Goal: Transaction & Acquisition: Download file/media

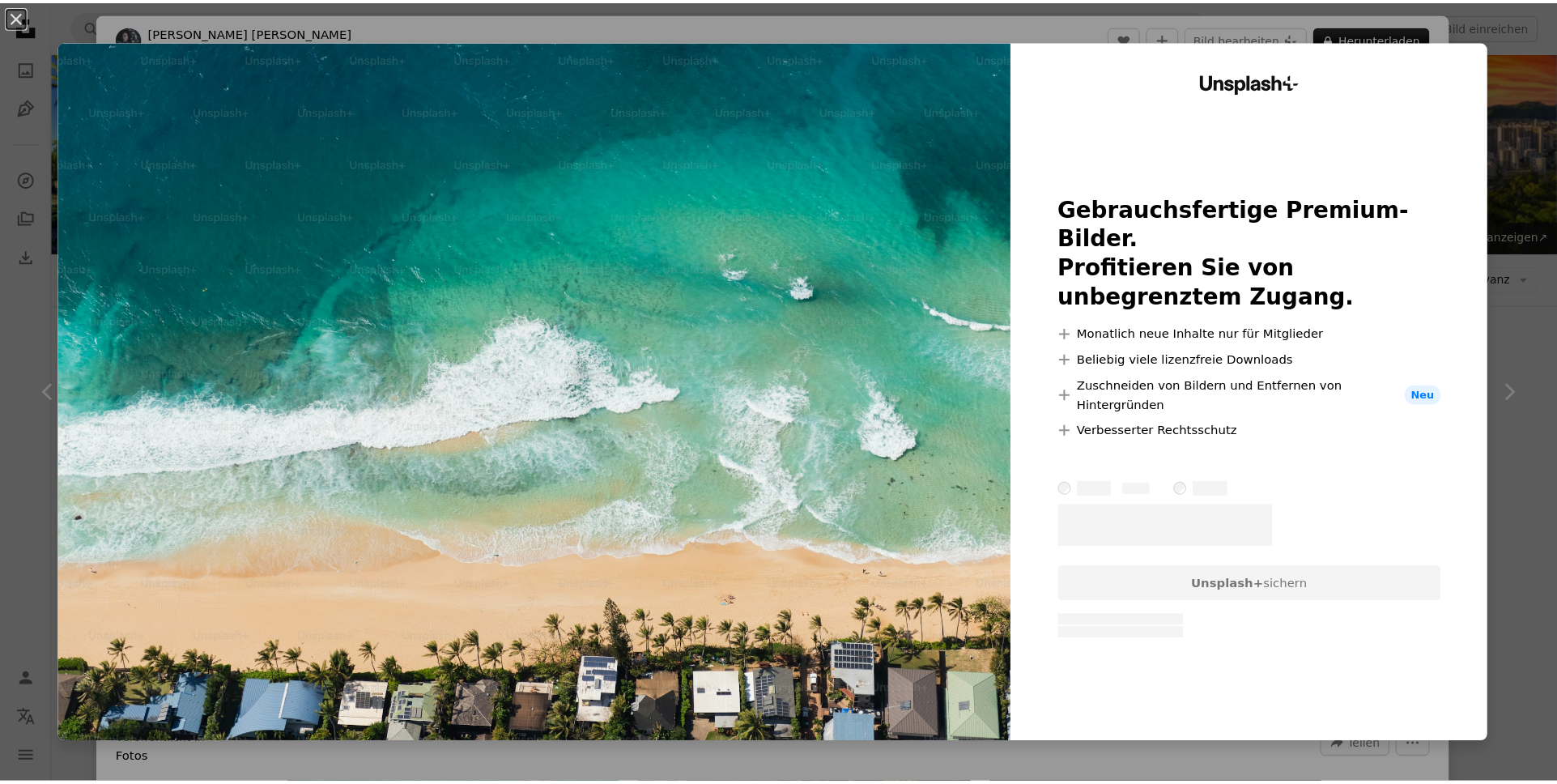
scroll to position [3137, 0]
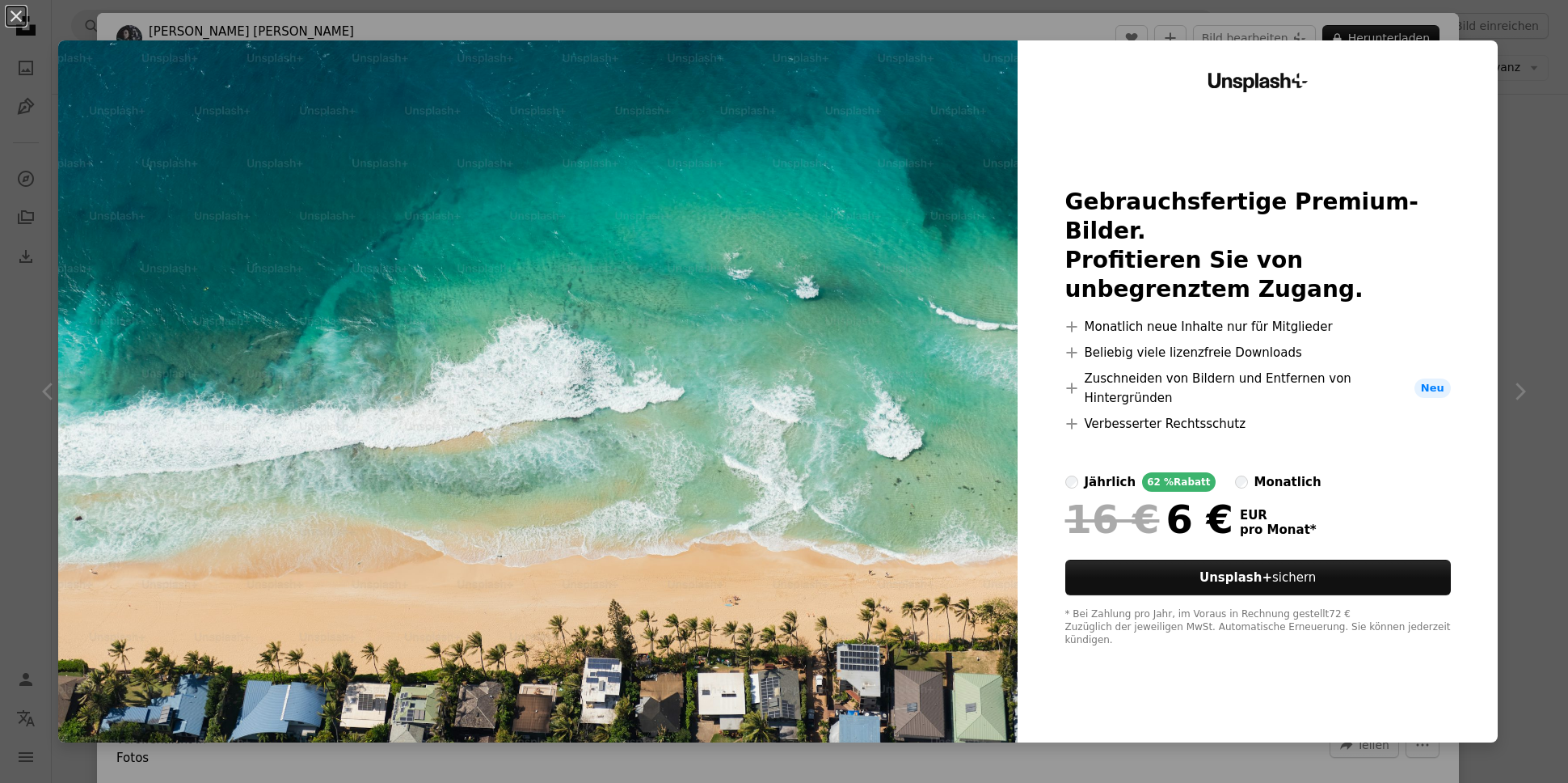
click at [1503, 127] on div "An X shape Unsplash+ Gebrauchsfertige Premium-Bilder. Profitieren Sie von unbeg…" at bounding box center [784, 392] width 1568 height 783
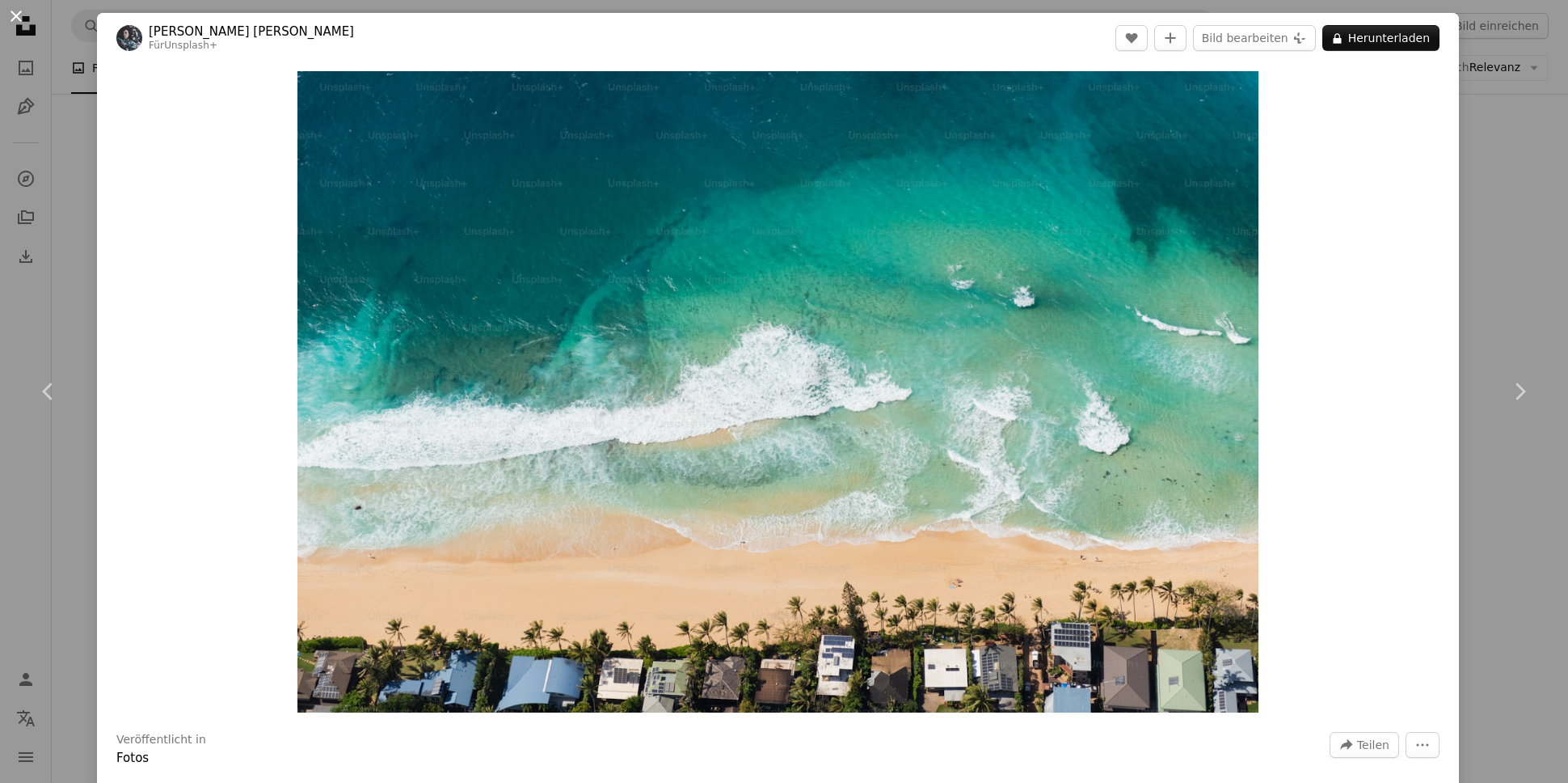
click at [16, 11] on button "An X shape" at bounding box center [16, 16] width 19 height 19
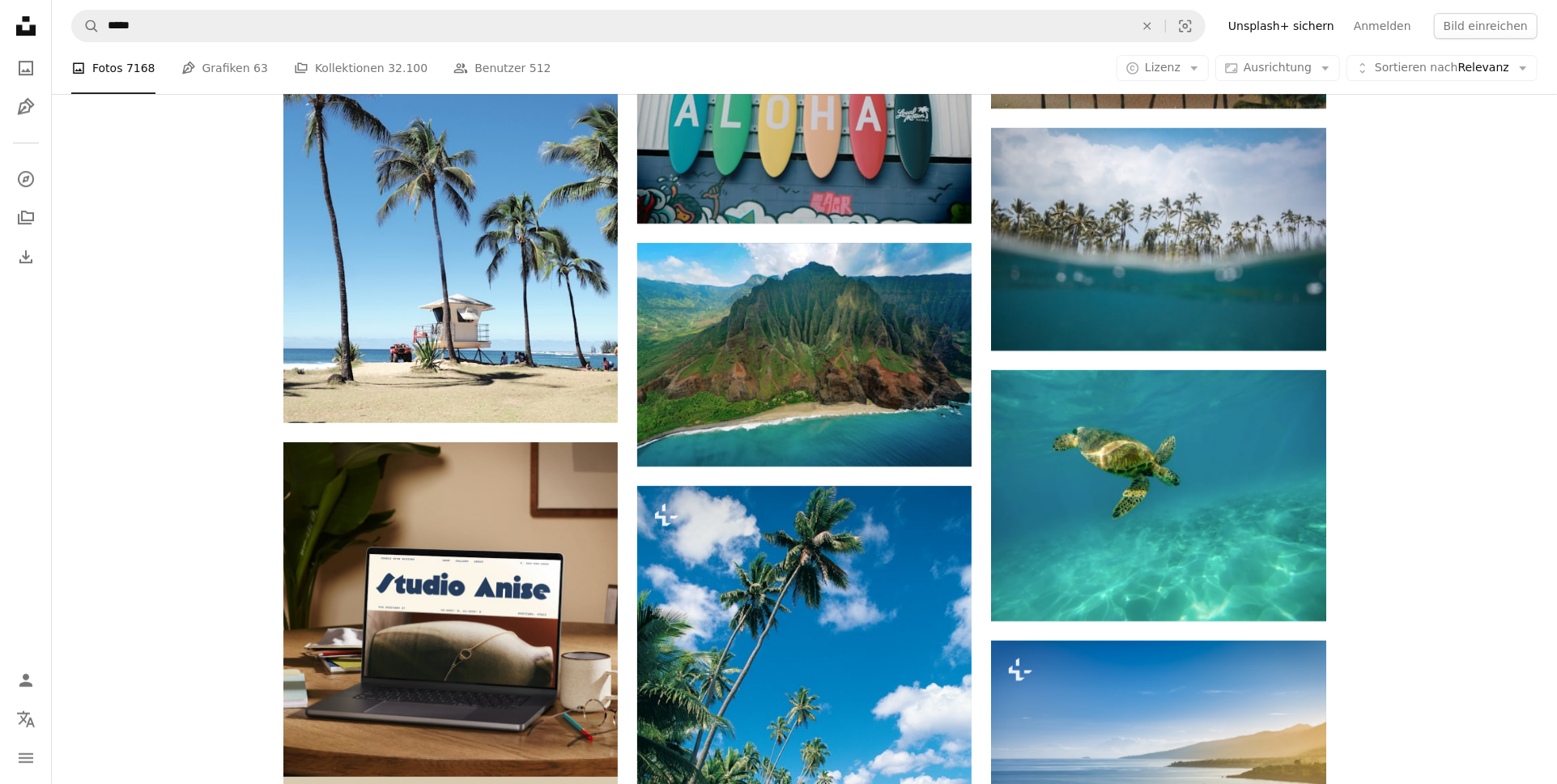
scroll to position [3940, 0]
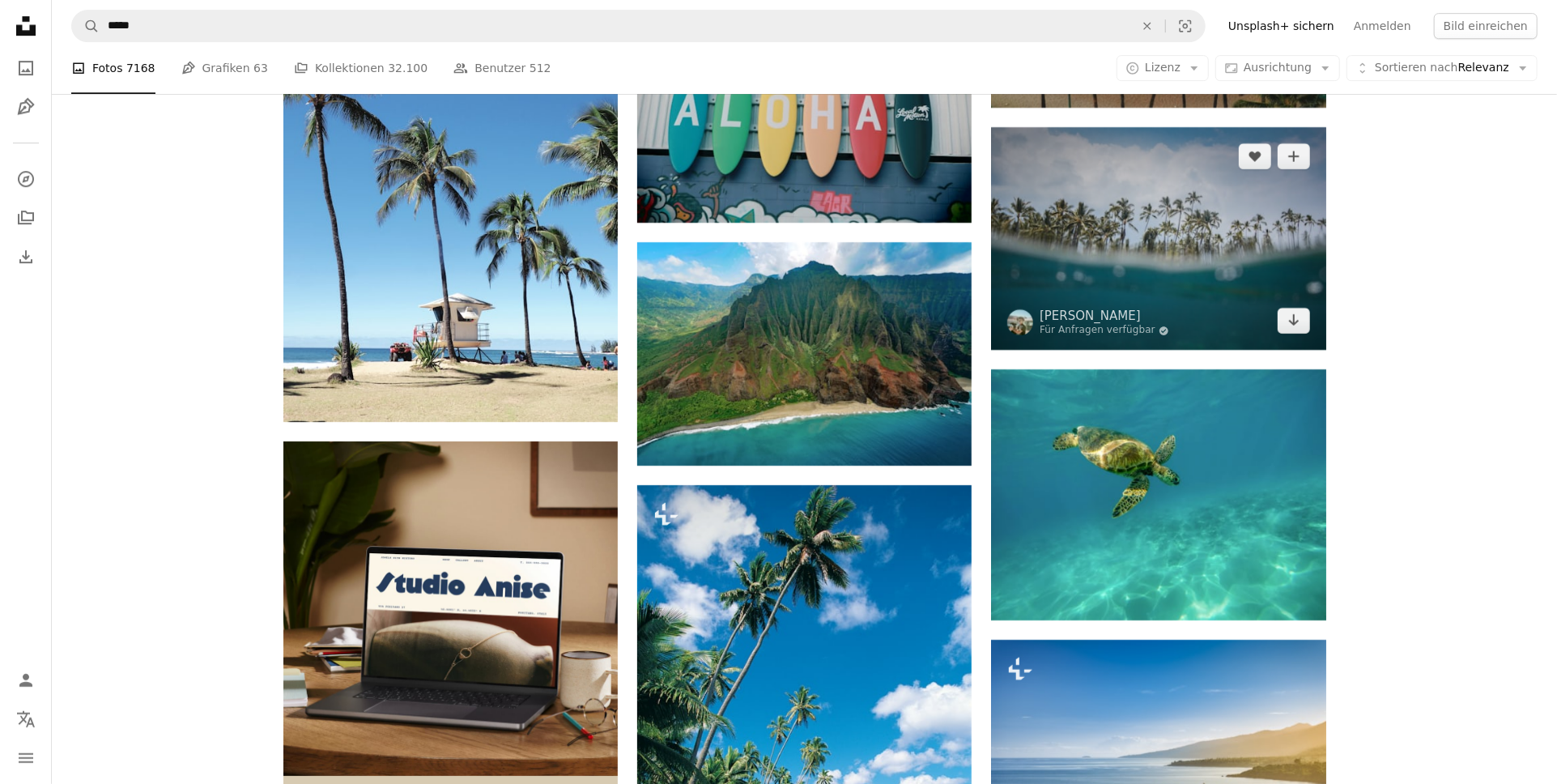
click at [1057, 281] on img at bounding box center [1158, 239] width 335 height 222
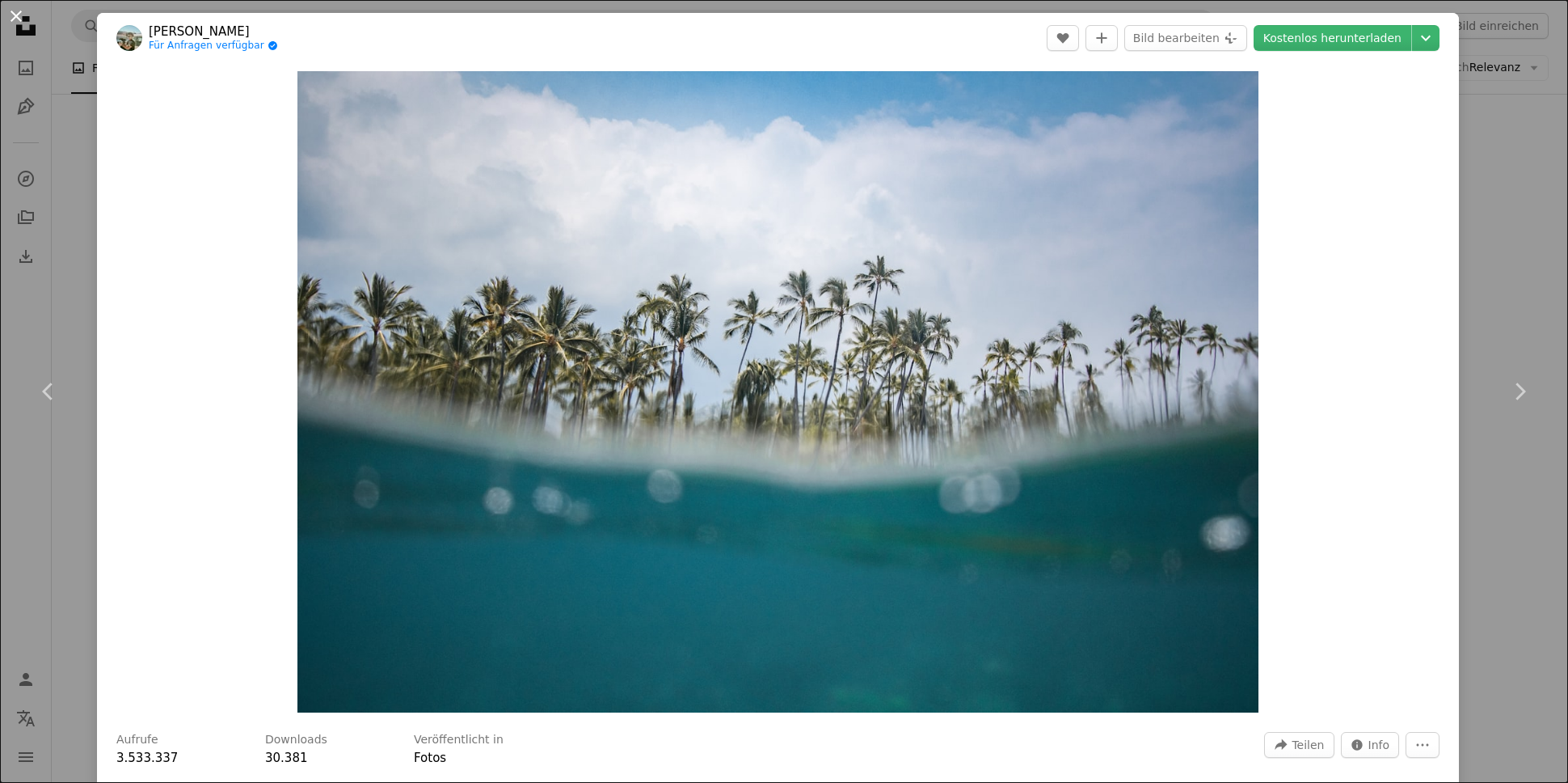
click at [18, 17] on button "An X shape" at bounding box center [16, 16] width 19 height 19
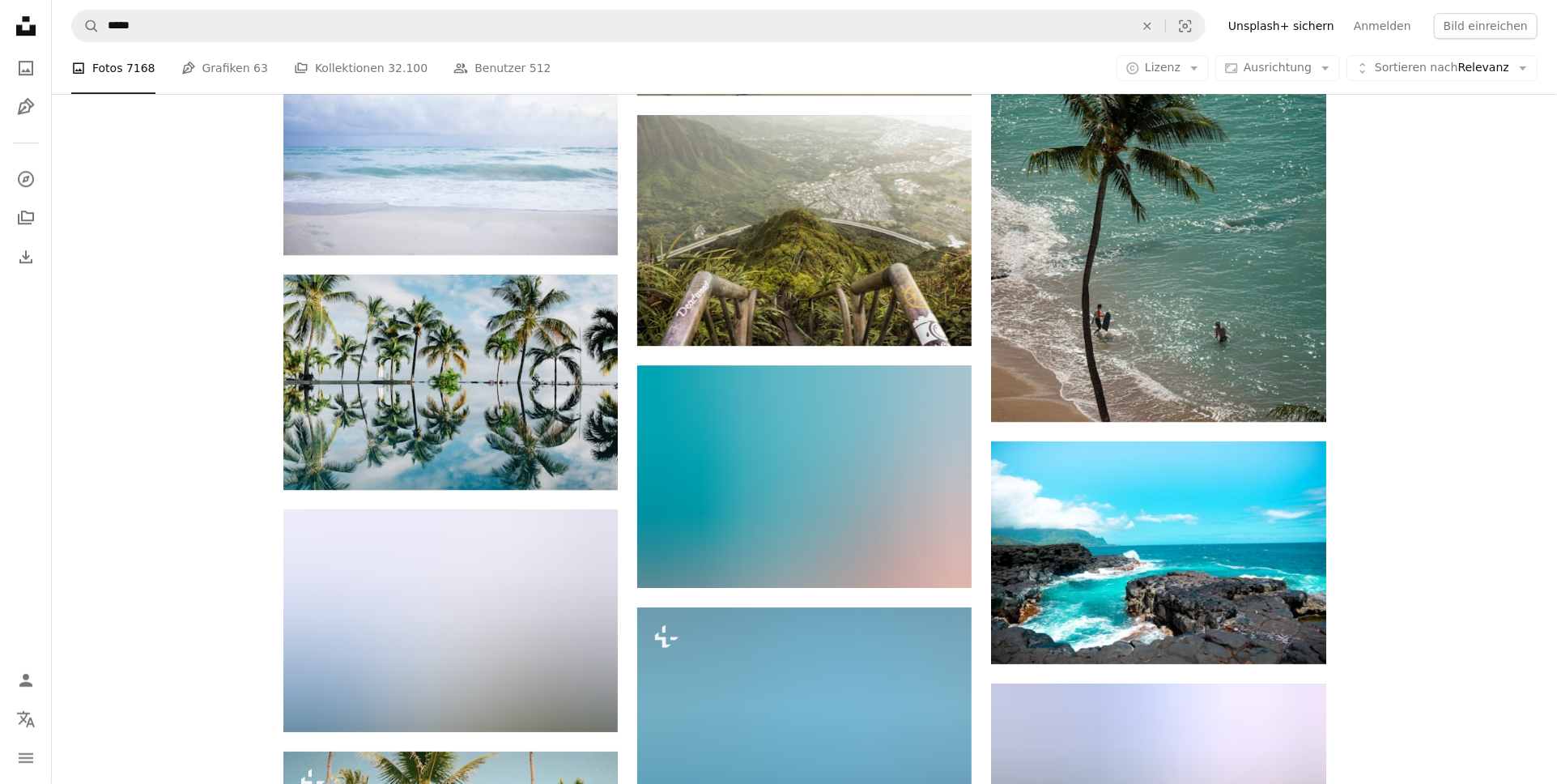
scroll to position [13092, 0]
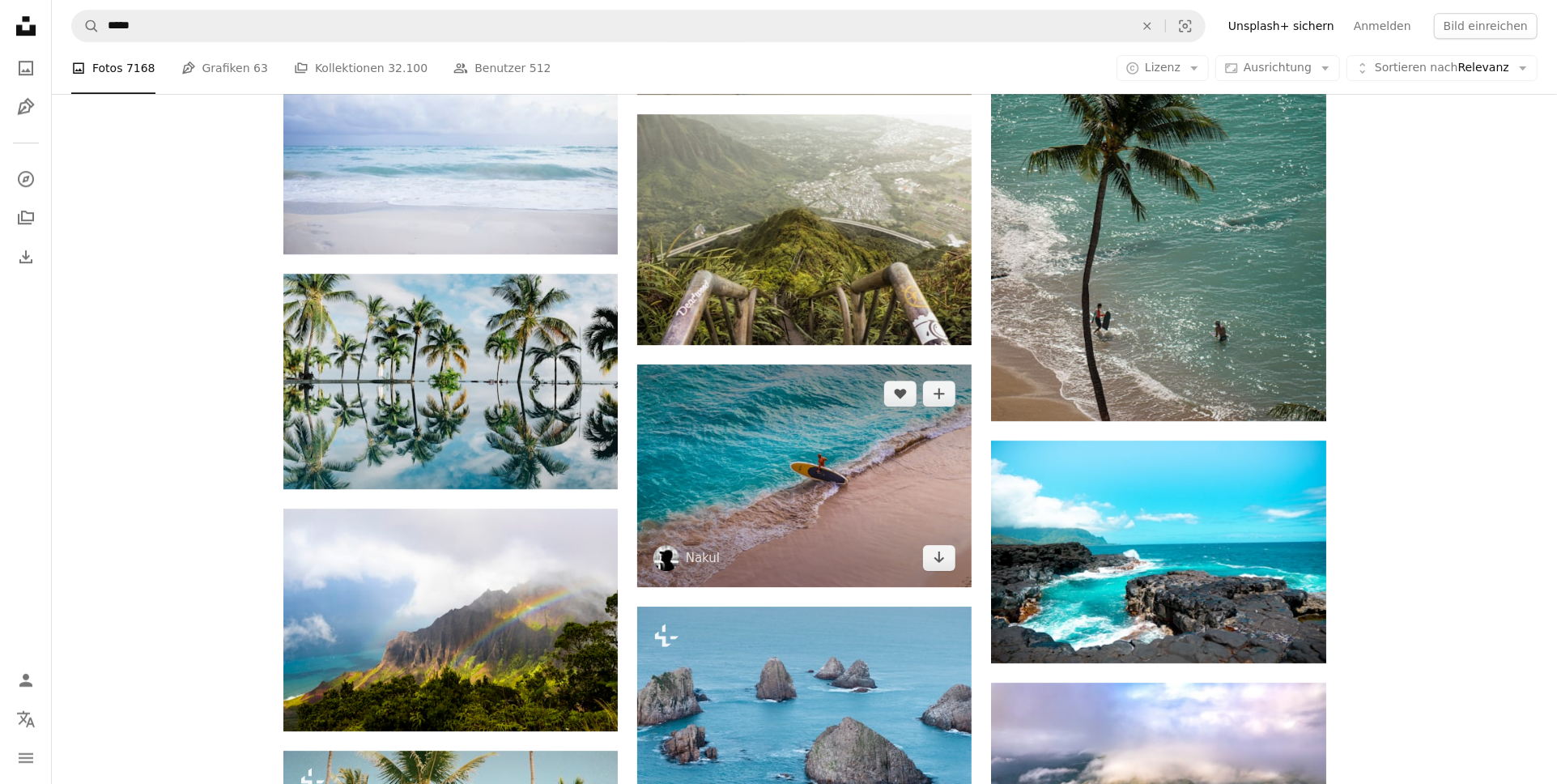
click at [832, 532] on img at bounding box center [804, 475] width 335 height 222
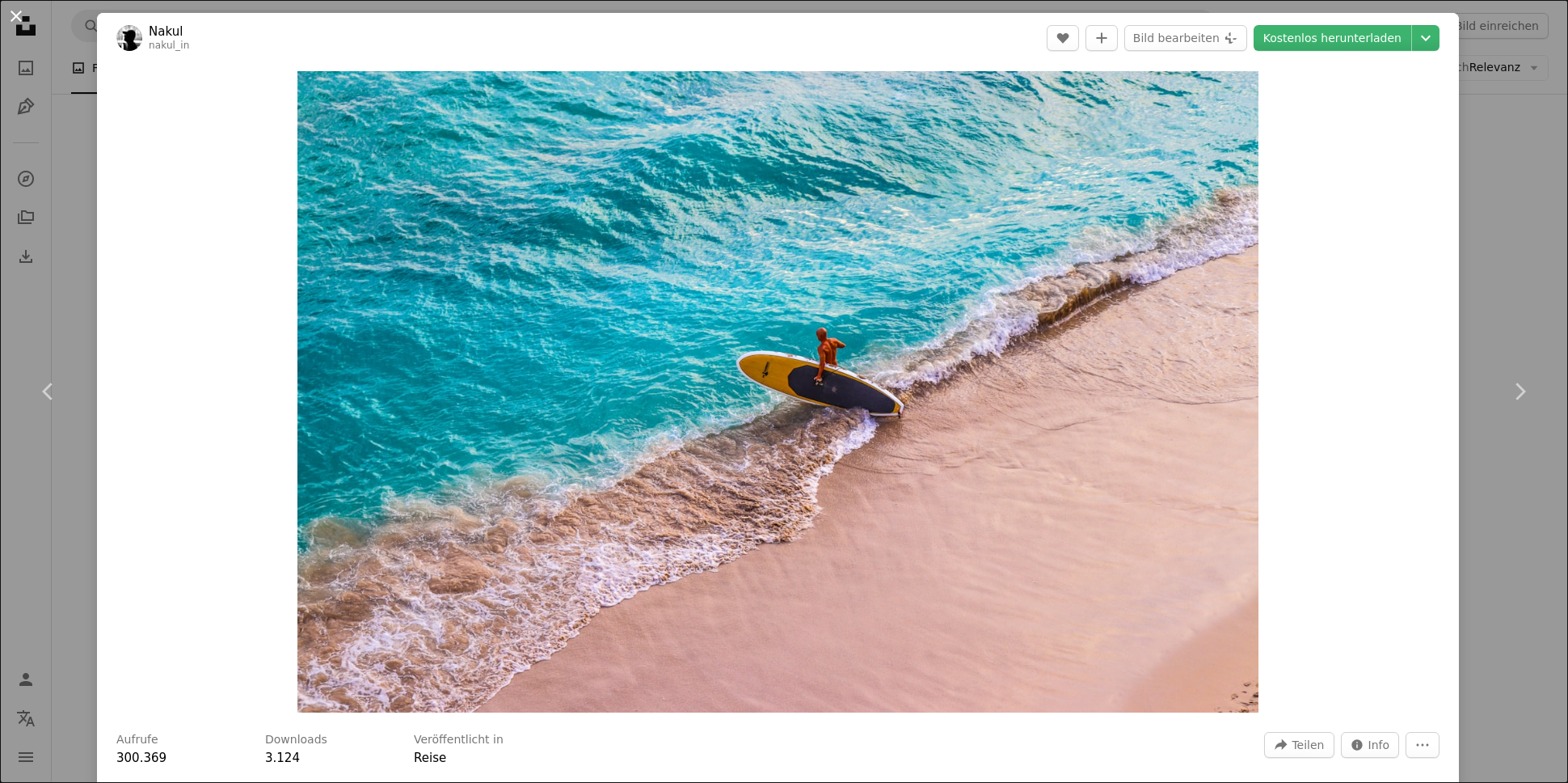
click at [26, 12] on button "An X shape" at bounding box center [16, 16] width 19 height 19
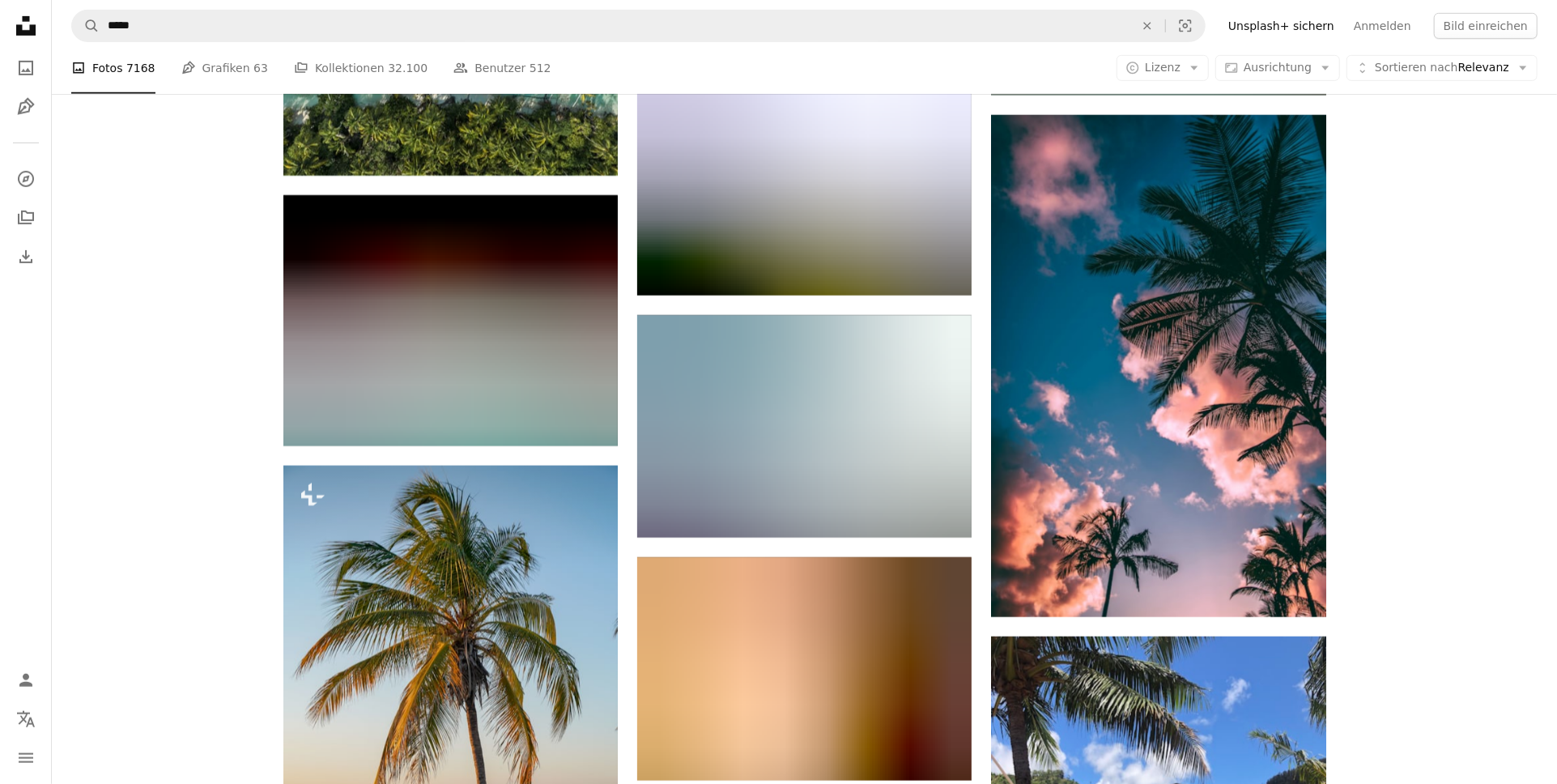
scroll to position [19289, 0]
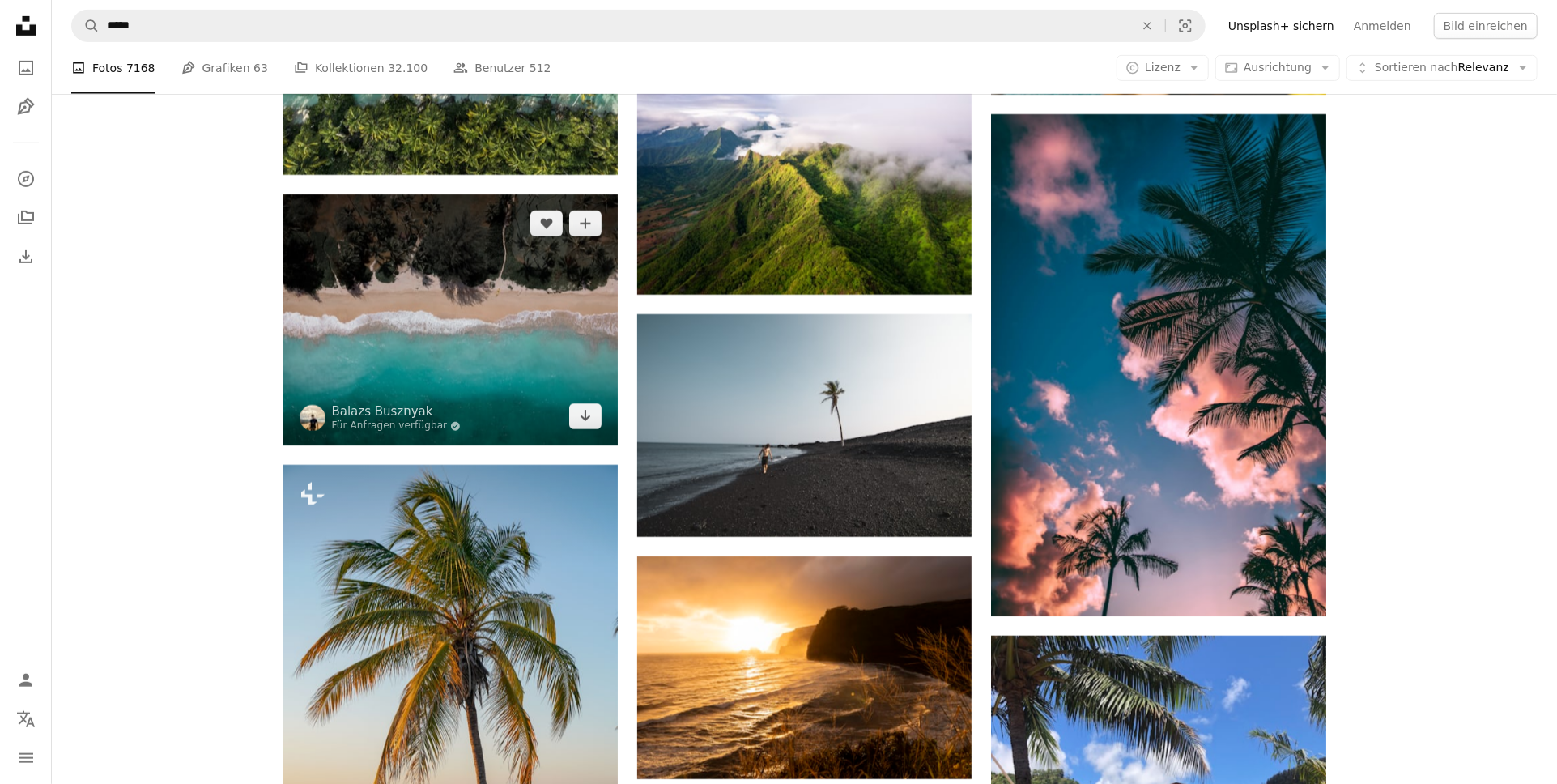
click at [473, 362] on img at bounding box center [451, 320] width 335 height 251
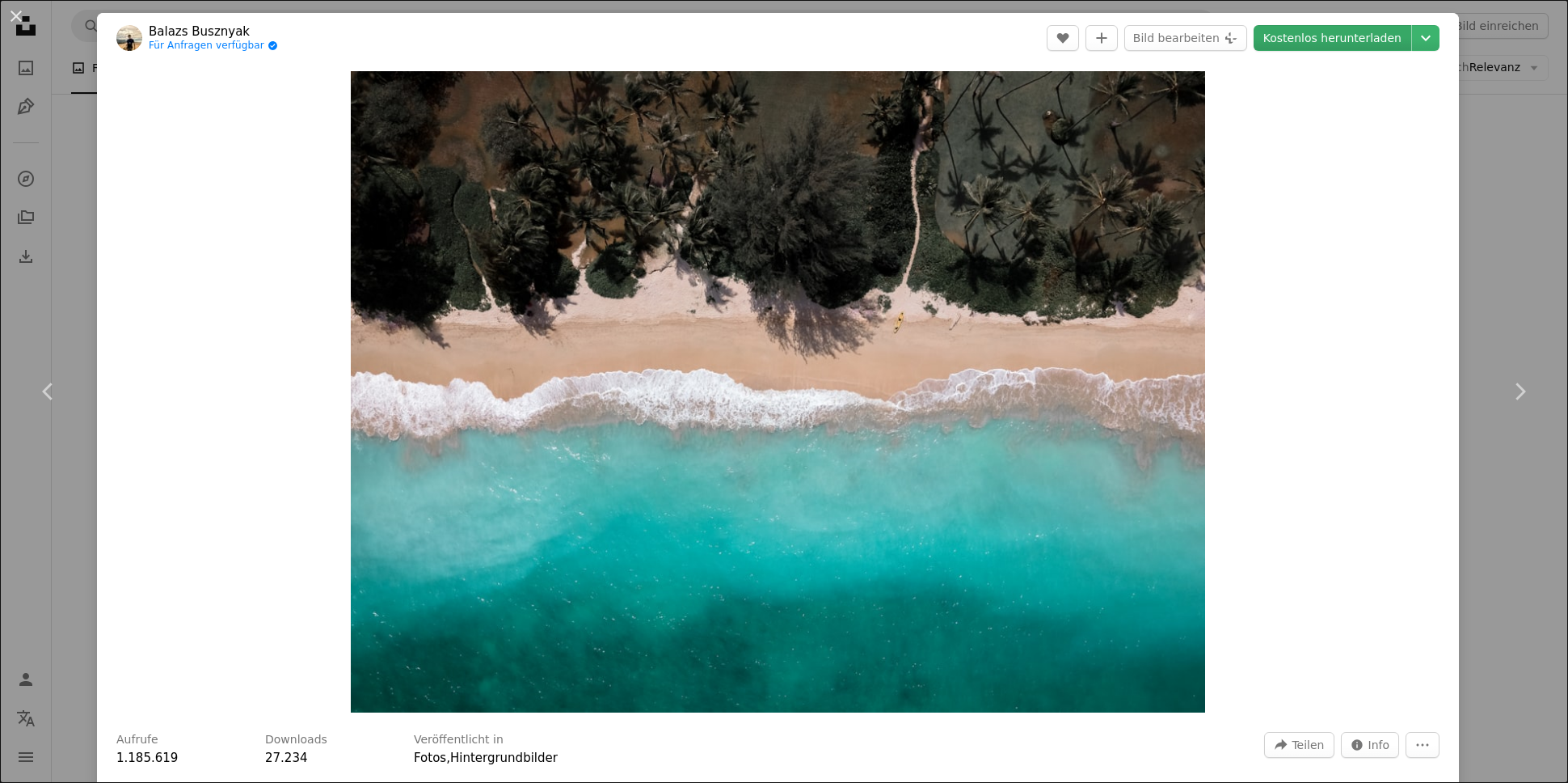
click at [1318, 35] on link "Kostenlos herunterladen" at bounding box center [1332, 37] width 158 height 26
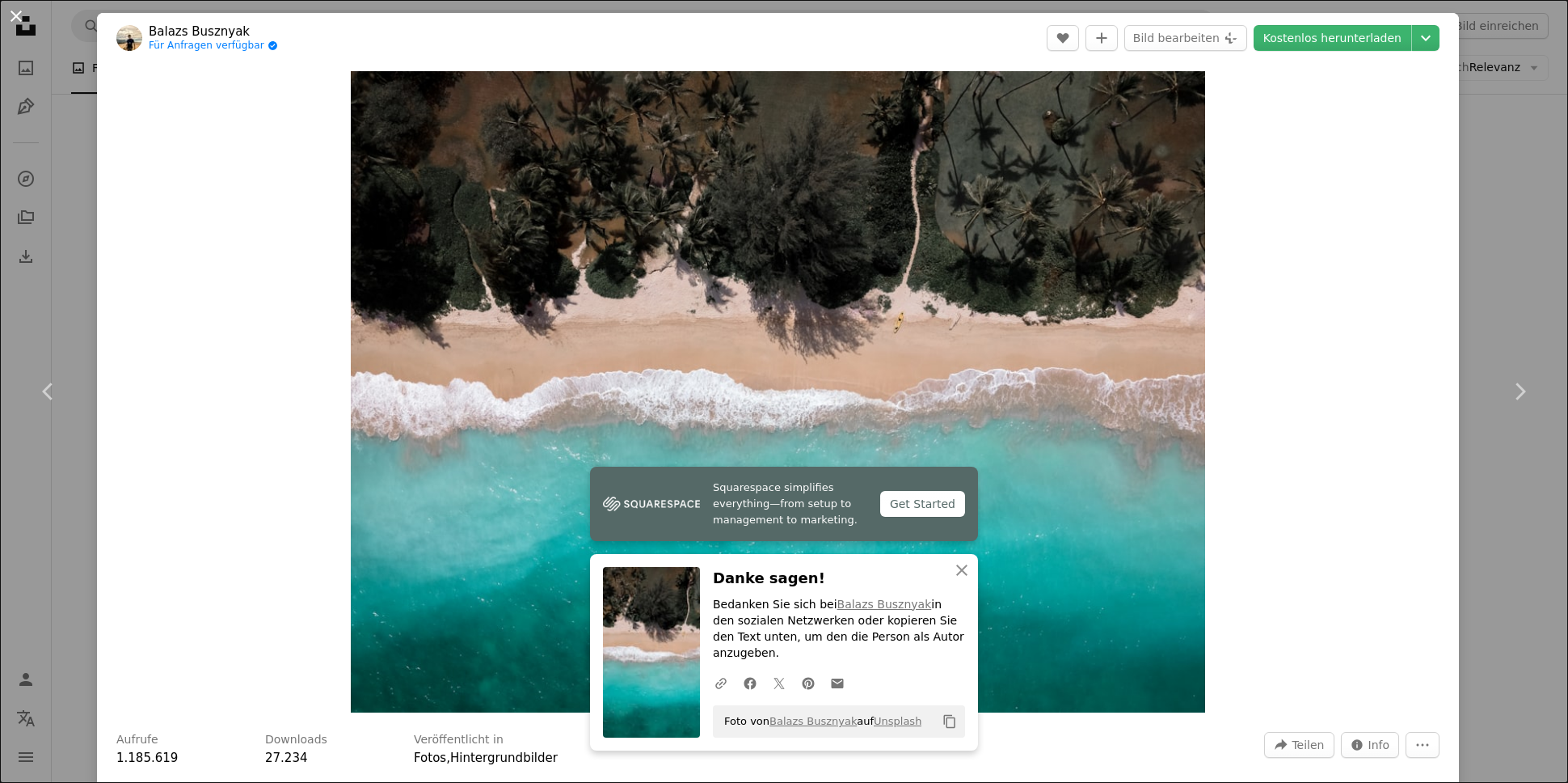
click at [14, 21] on button "An X shape" at bounding box center [16, 16] width 19 height 19
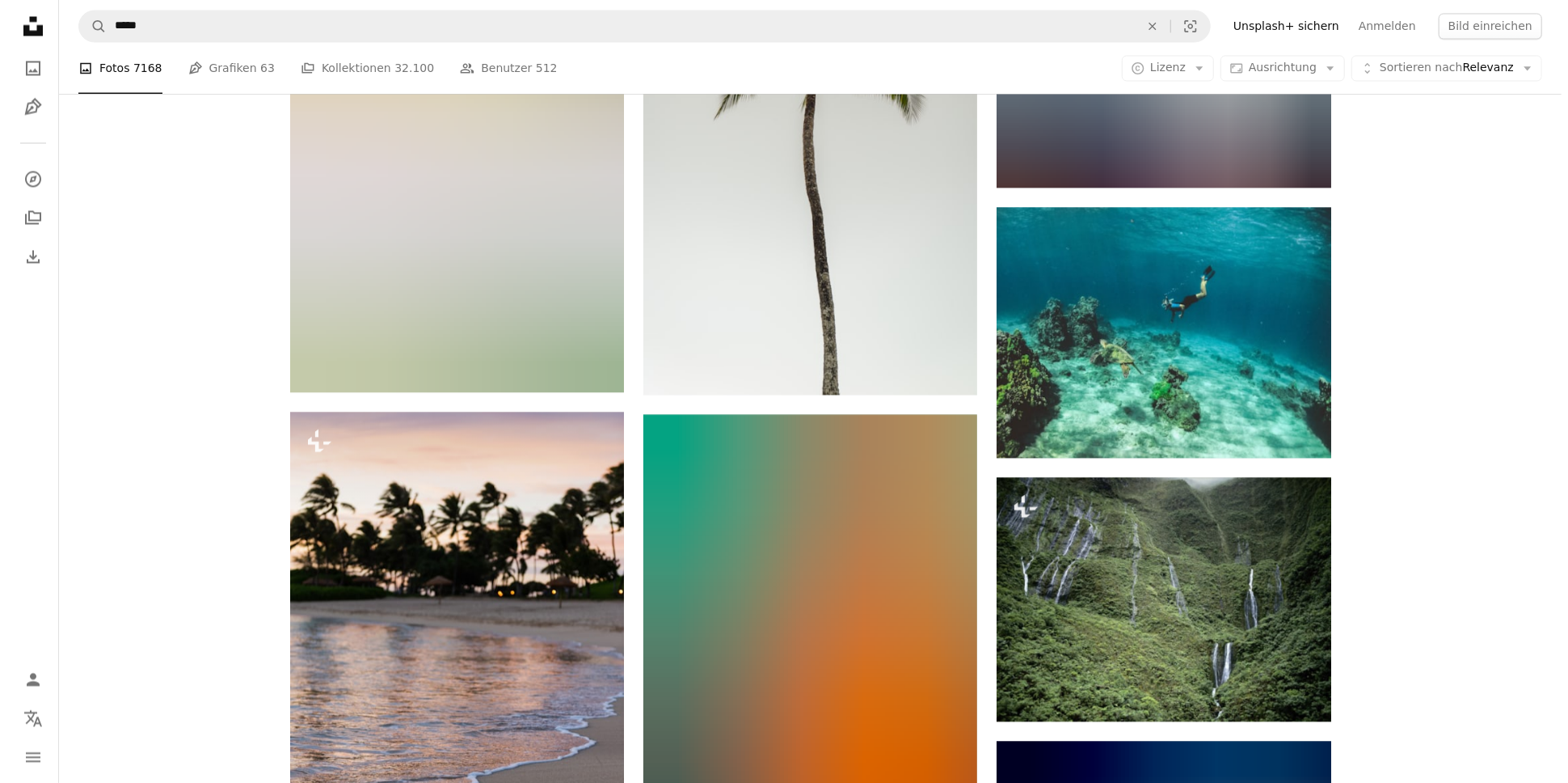
scroll to position [25464, 0]
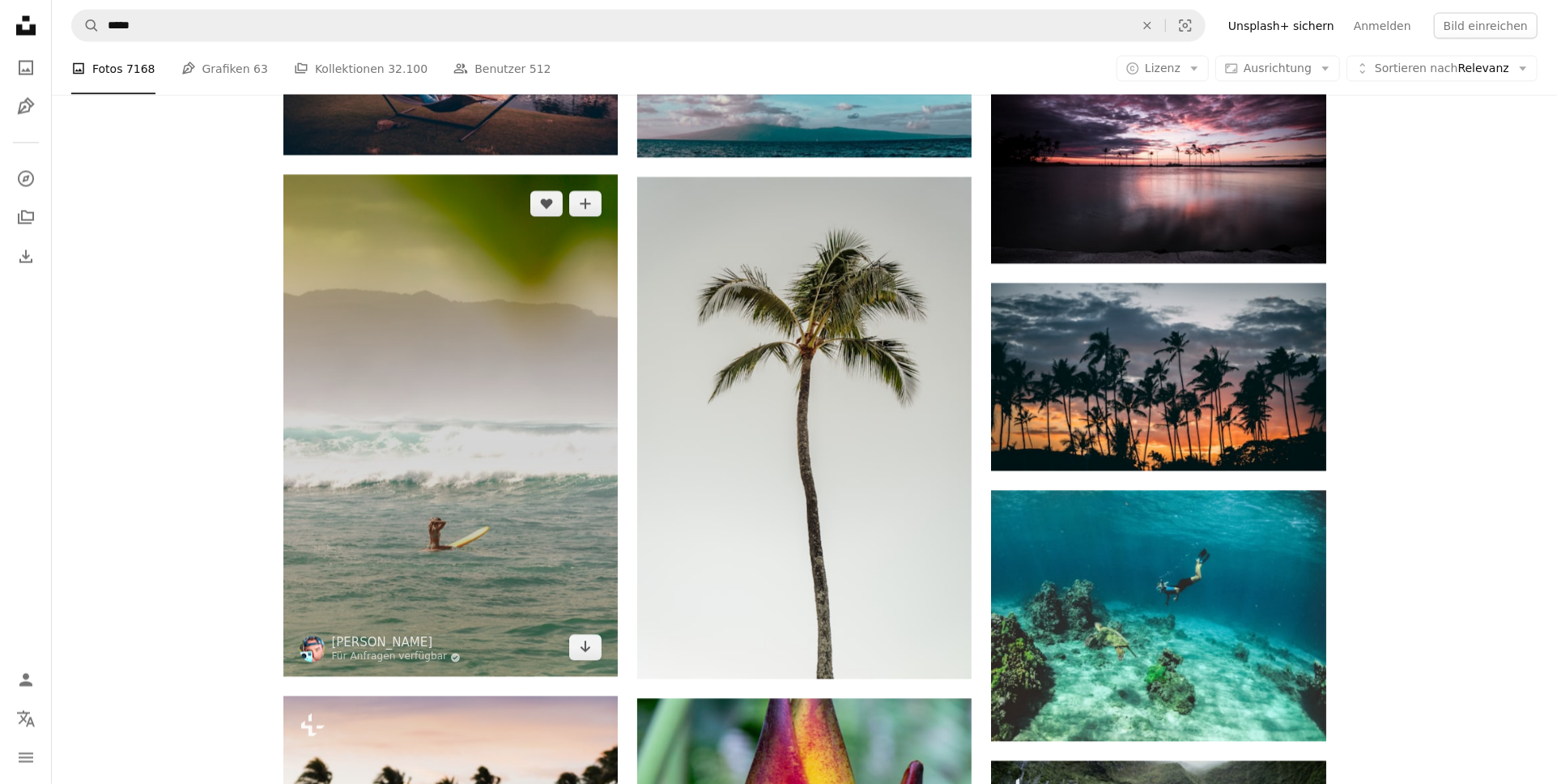
click at [434, 536] on img at bounding box center [451, 426] width 335 height 502
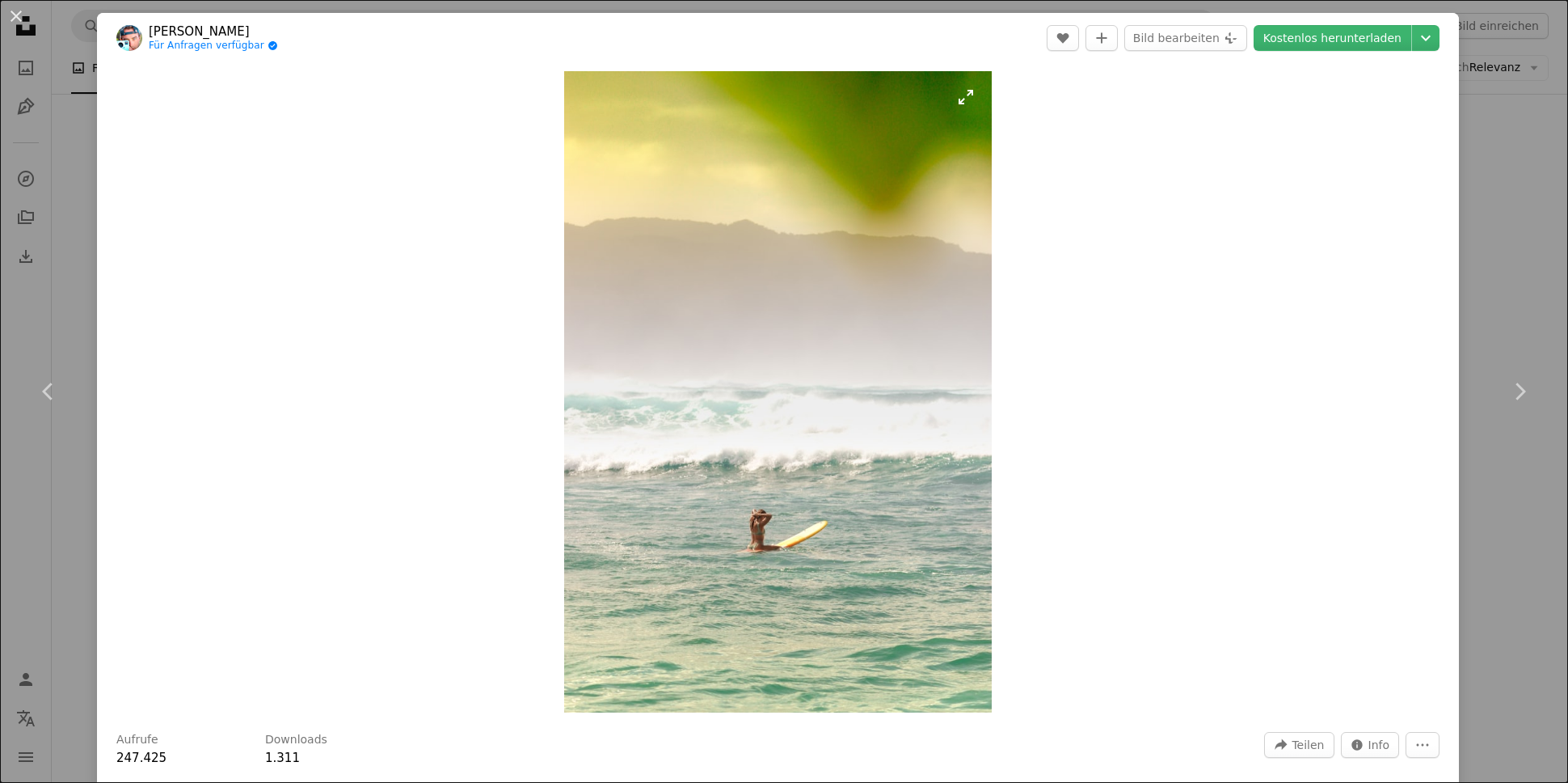
click at [758, 548] on img "Dieses Bild heranzoomen" at bounding box center [778, 392] width 428 height 641
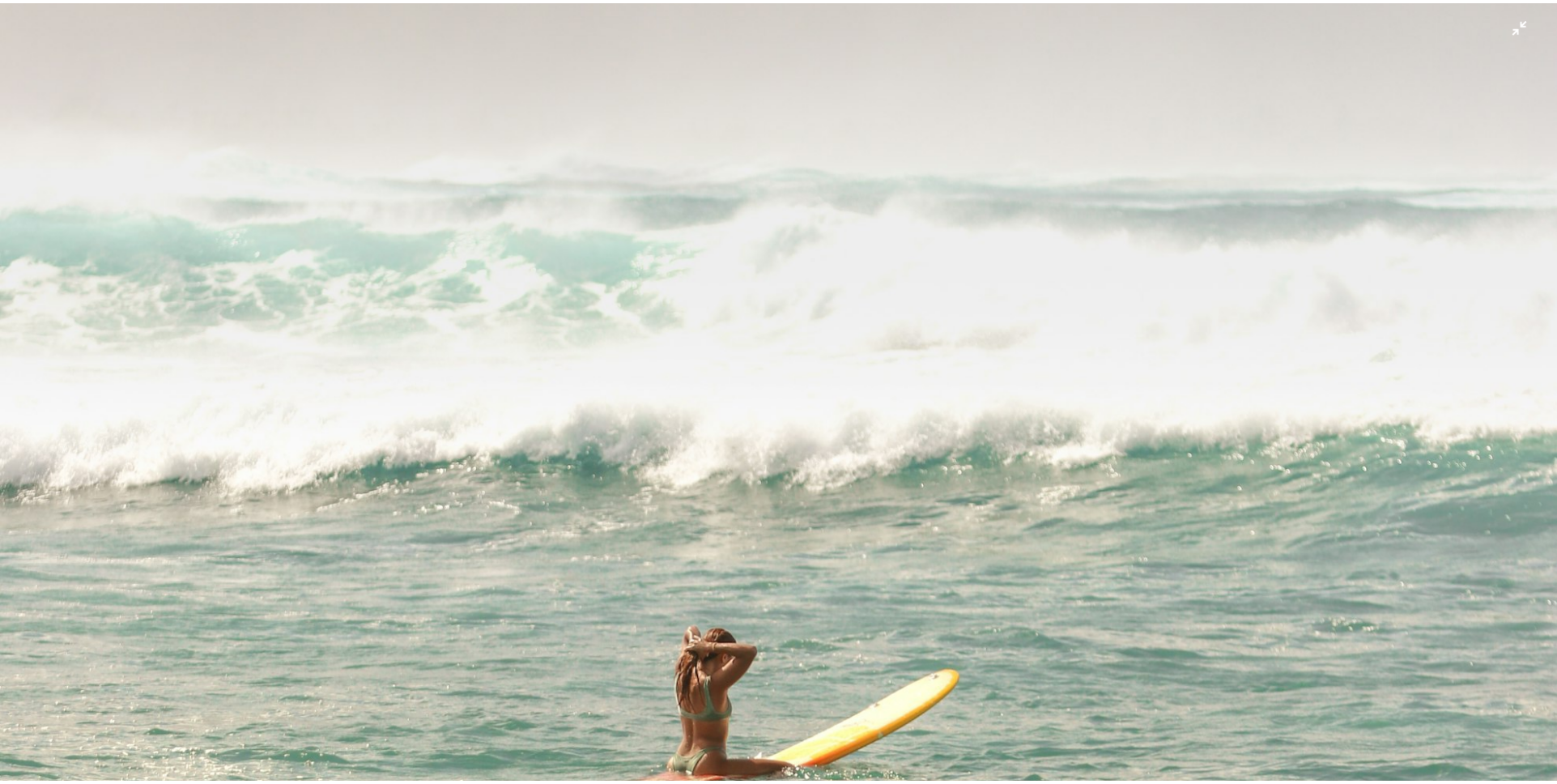
scroll to position [980, 0]
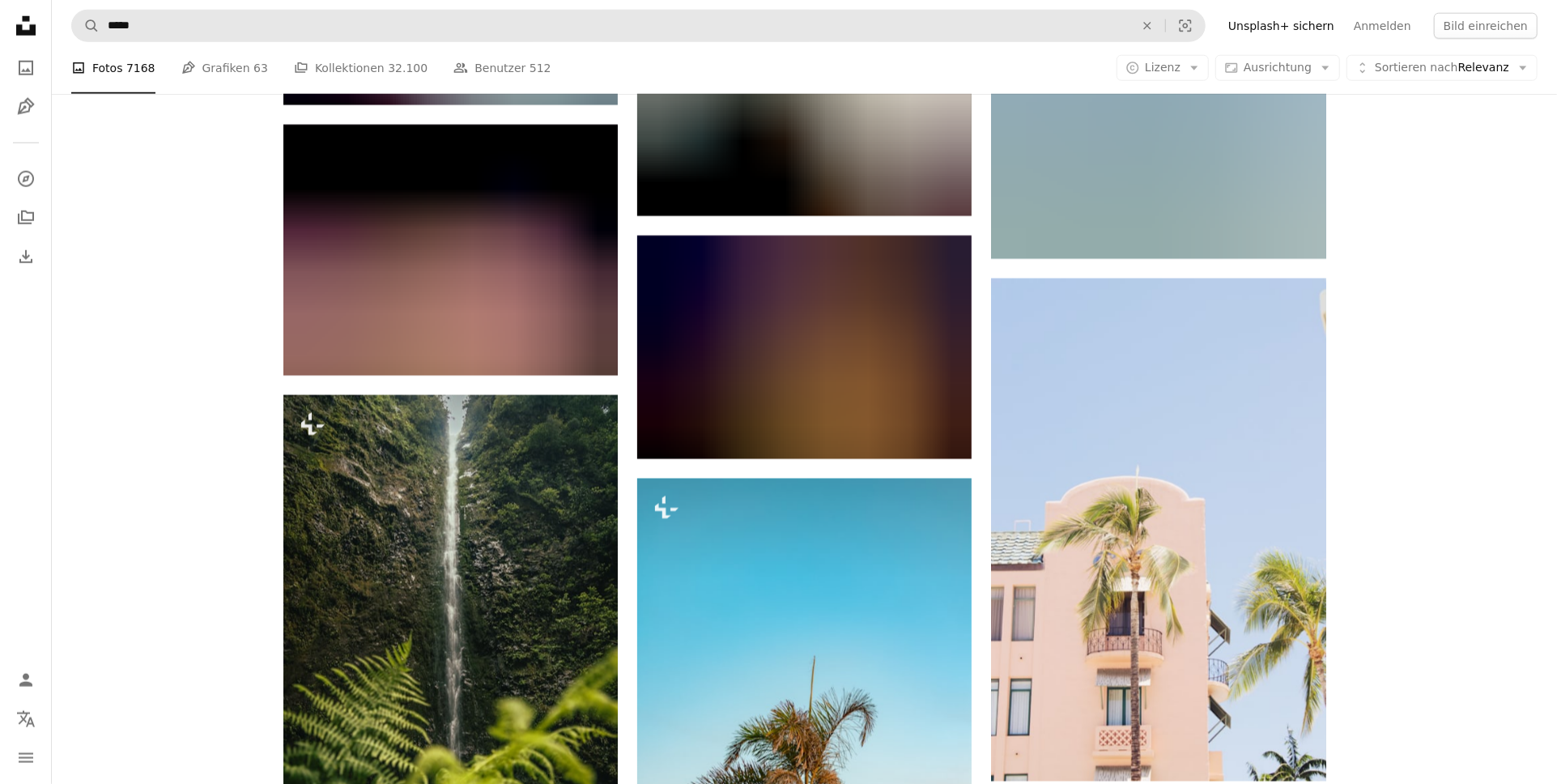
scroll to position [34081, 0]
